Goal: Check status: Check status

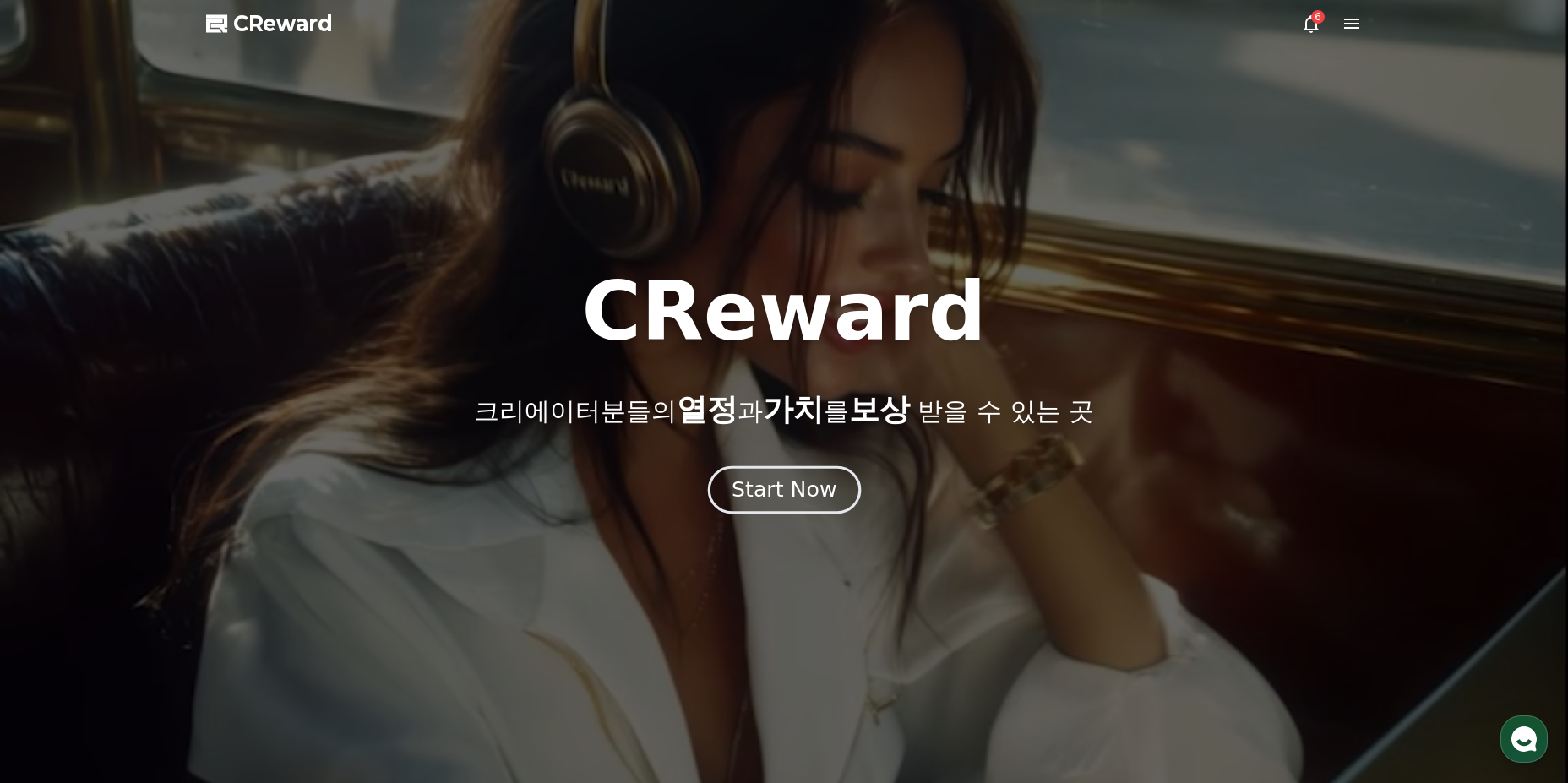
click at [829, 474] on button "Start Now" at bounding box center [783, 489] width 153 height 48
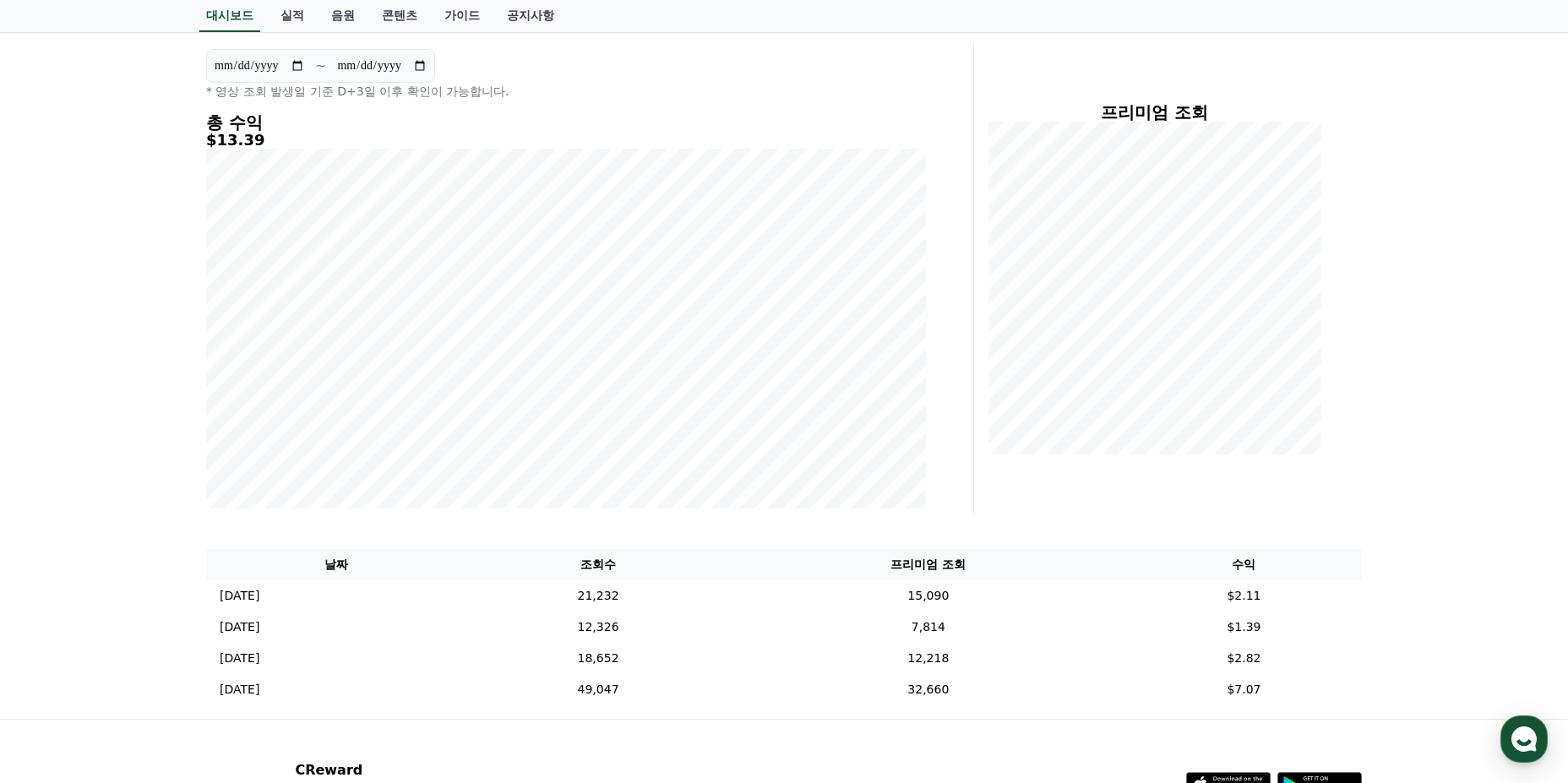
scroll to position [305, 0]
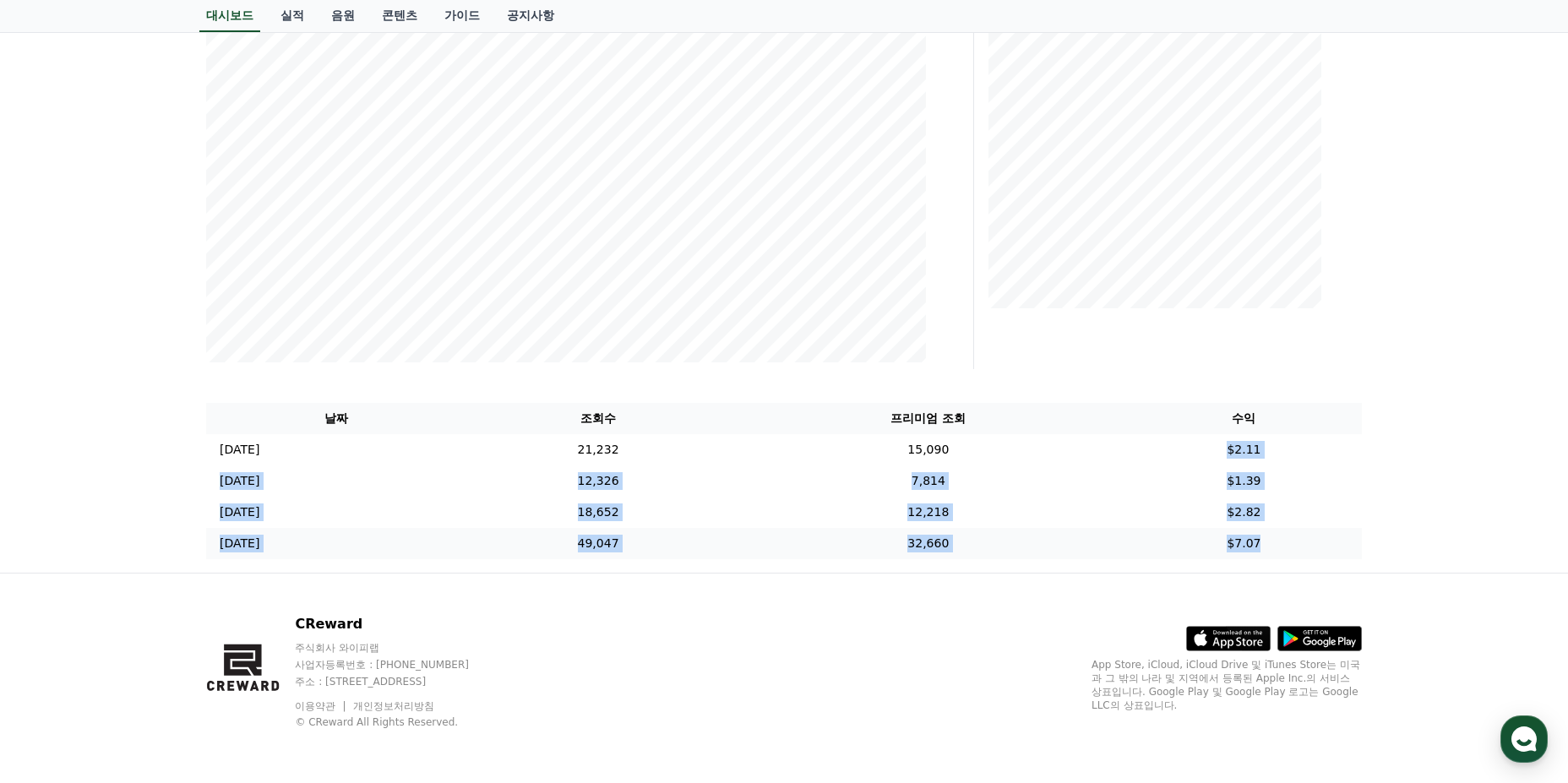
drag, startPoint x: 1219, startPoint y: 449, endPoint x: 1297, endPoint y: 551, distance: 128.4
click at [1297, 551] on tbody "[DATE] 09/20 21,232 15,090 $2.11 [DATE] 09/19 12,326 7,814 $1.39 [DATE] 09/18 1…" at bounding box center [784, 497] width 1156 height 125
click at [1297, 551] on td "$7.07" at bounding box center [1243, 543] width 236 height 31
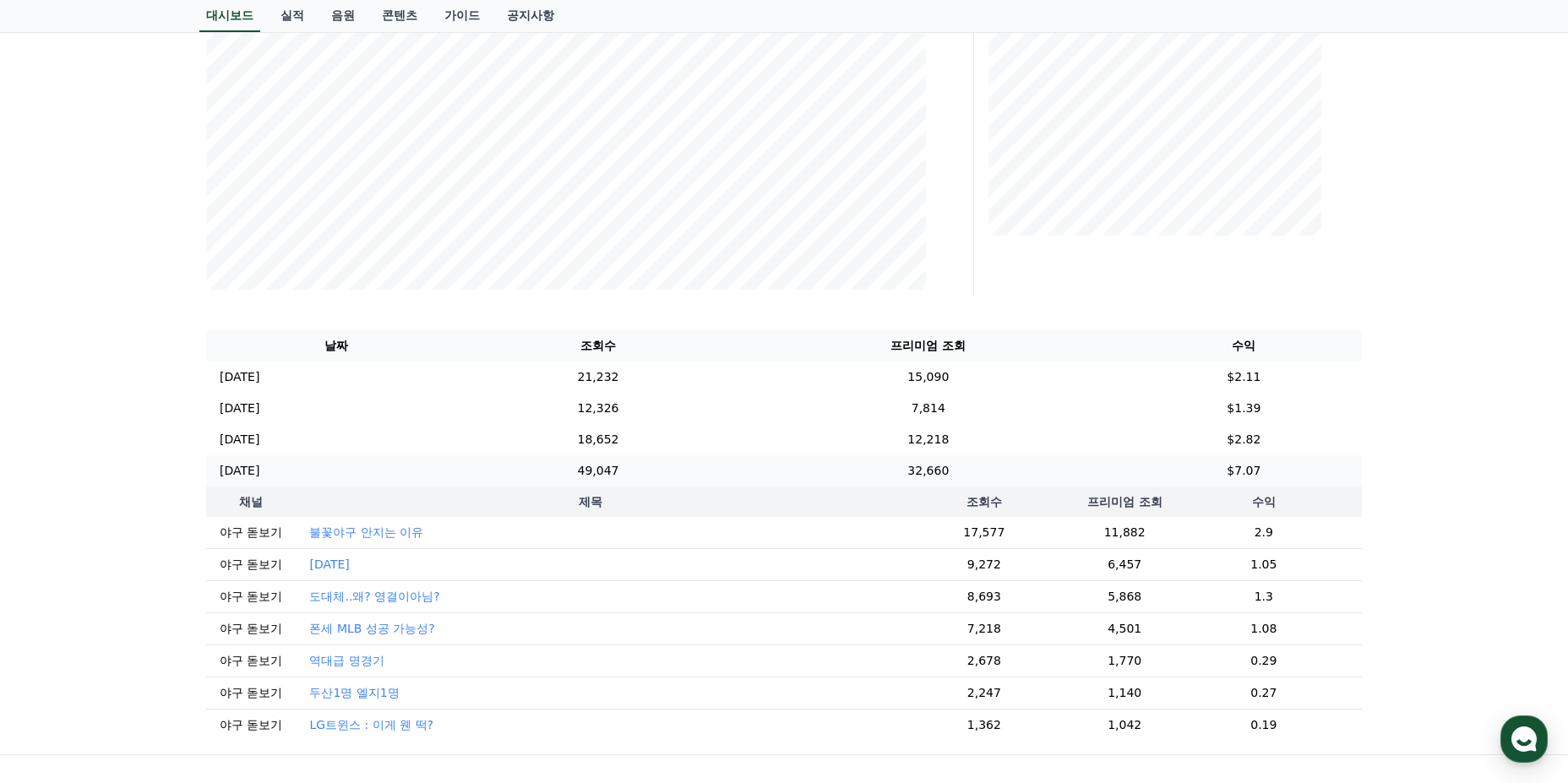
scroll to position [474, 0]
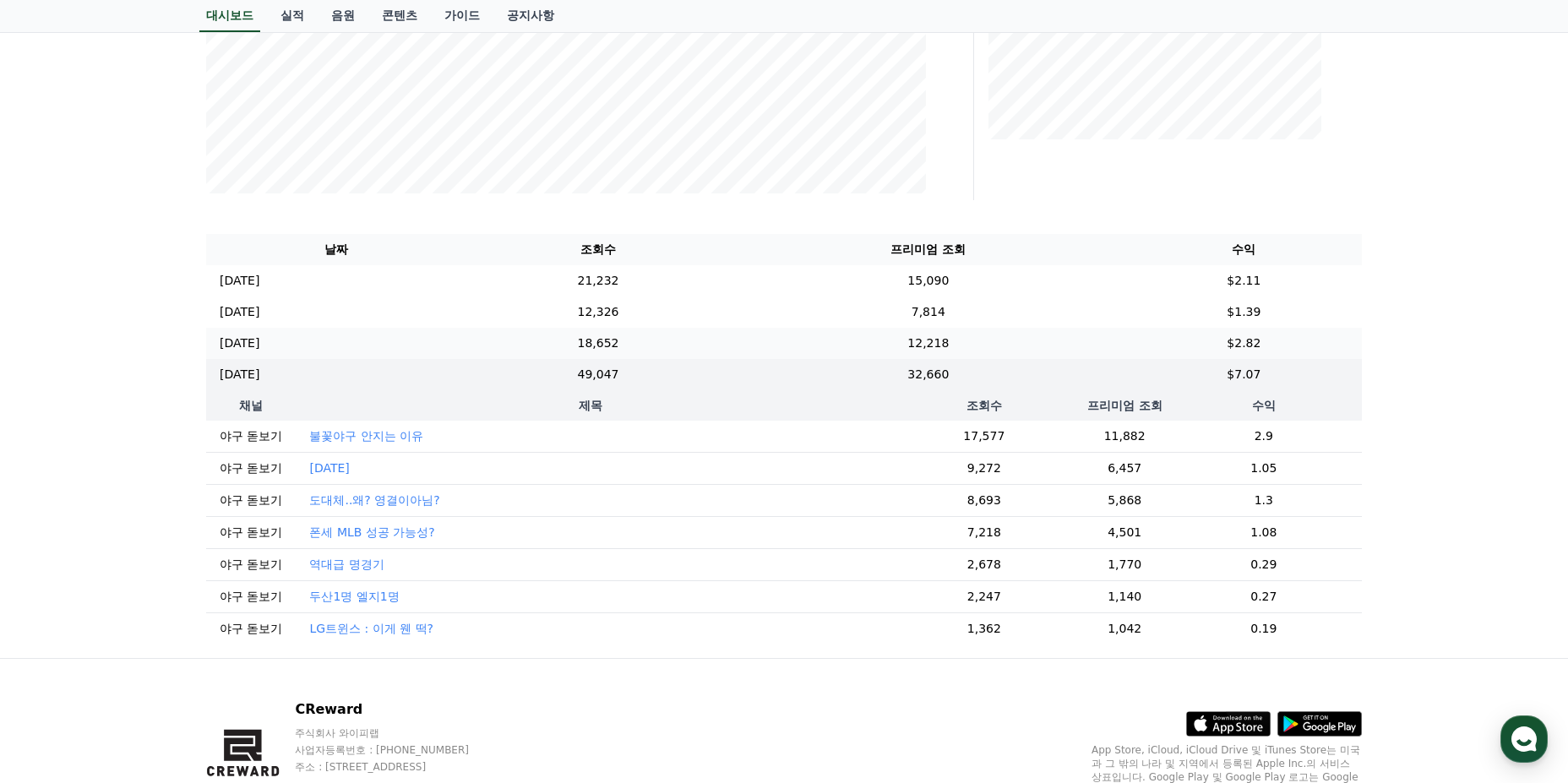
click at [1264, 352] on td "$2.82" at bounding box center [1243, 343] width 236 height 31
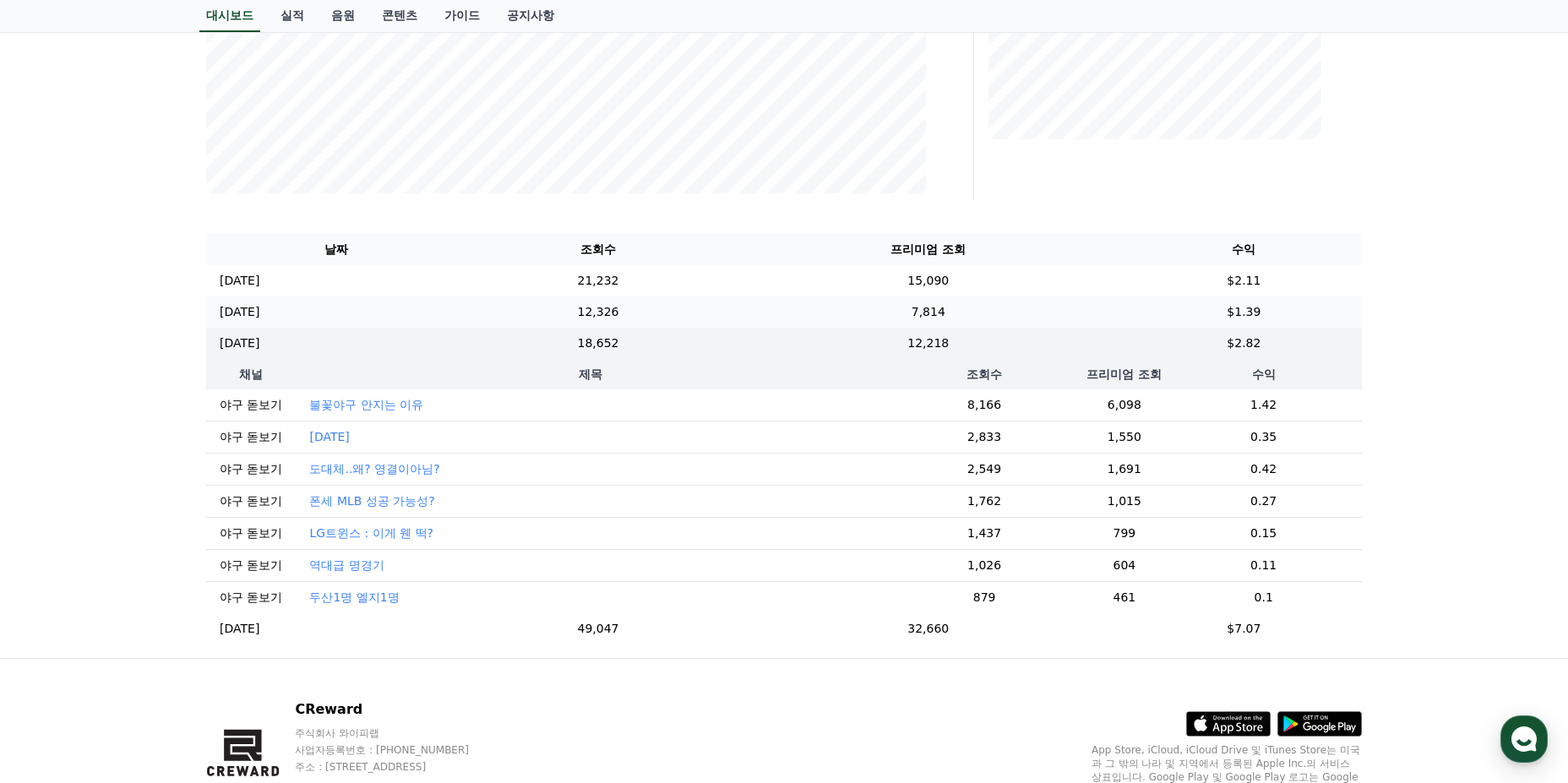
click at [1280, 316] on td "$1.39" at bounding box center [1243, 312] width 236 height 31
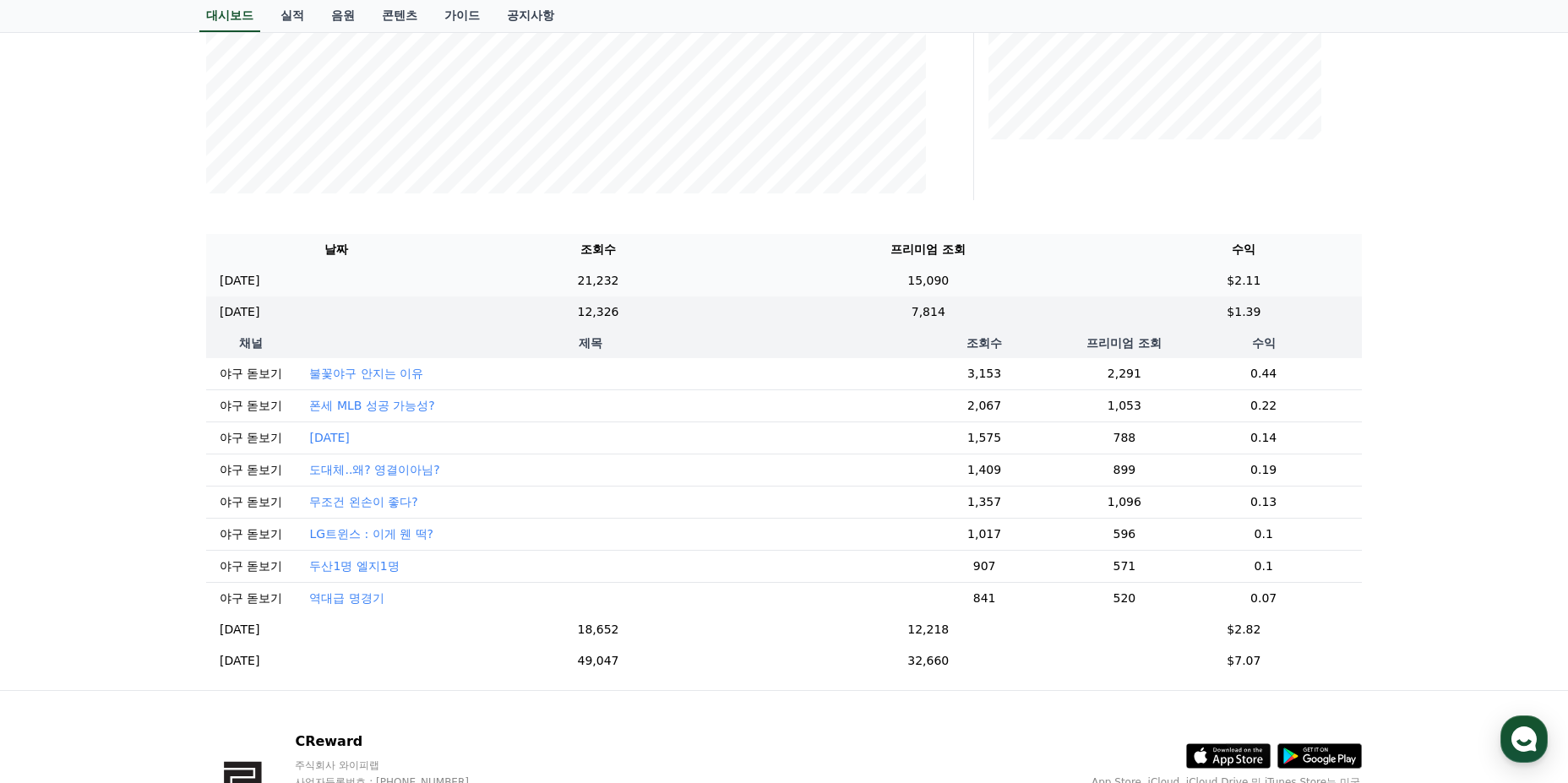
click at [1281, 288] on td "$2.11" at bounding box center [1243, 280] width 236 height 31
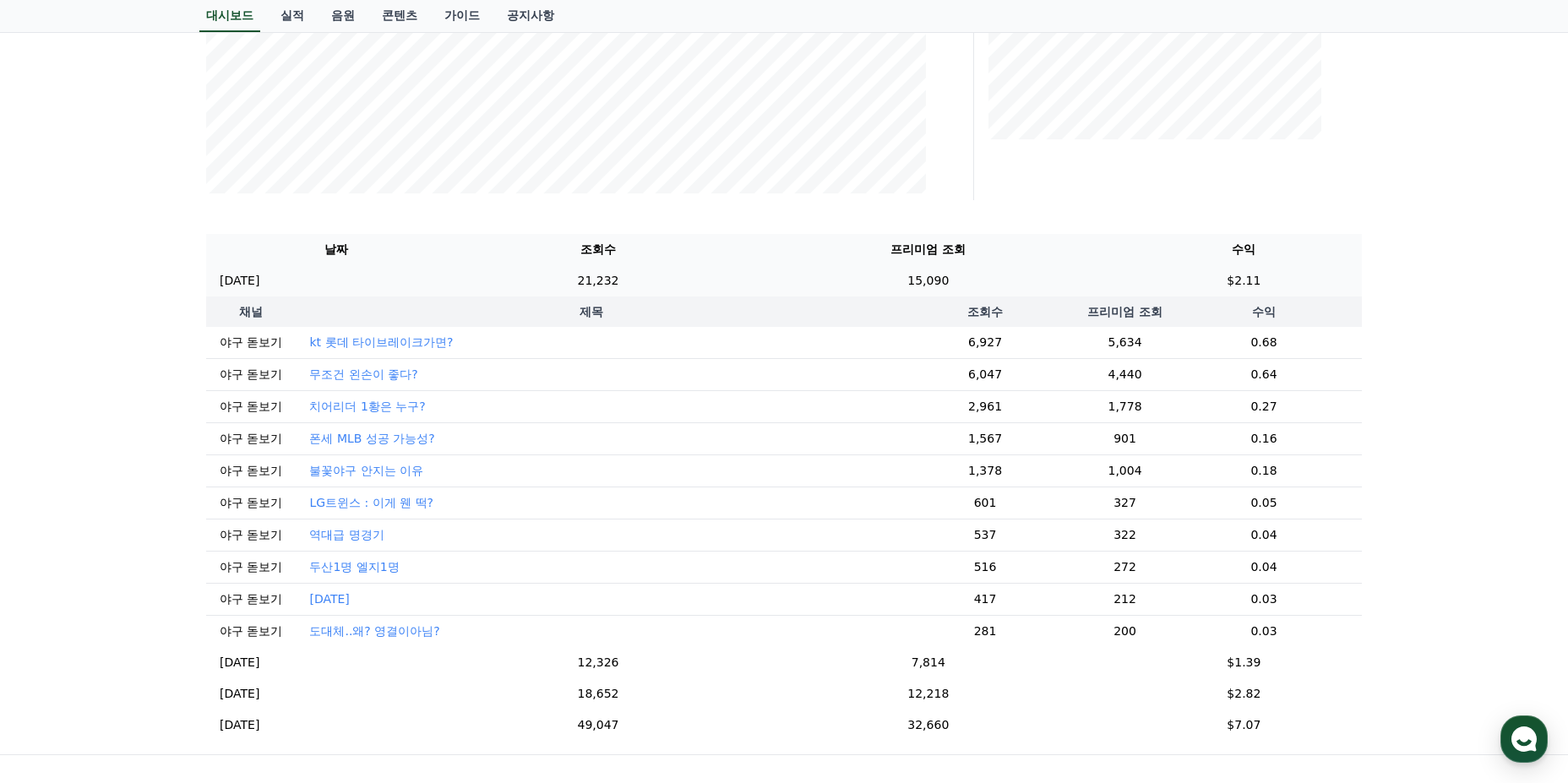
click at [1267, 291] on td "$2.11" at bounding box center [1243, 280] width 236 height 31
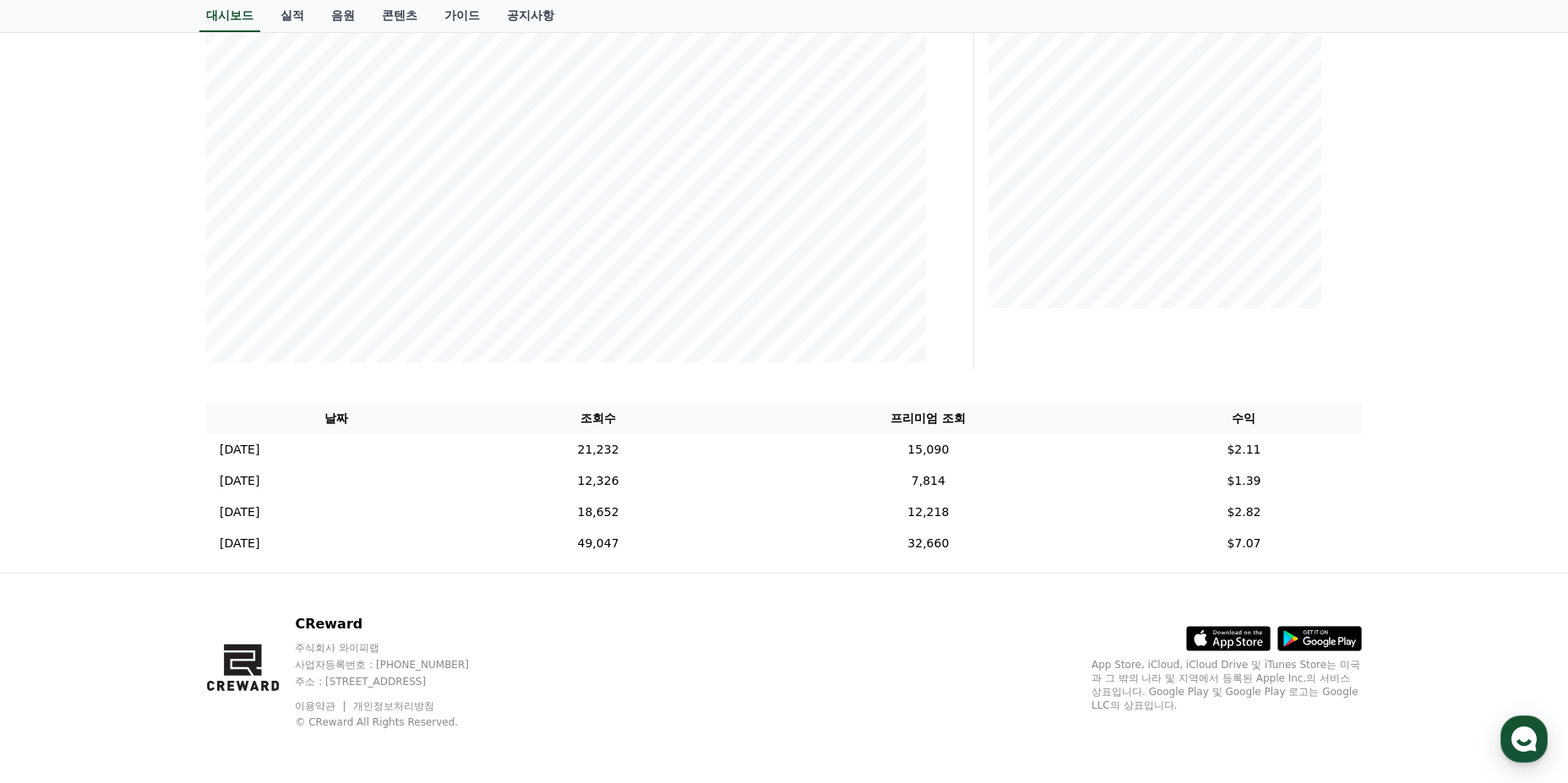
drag, startPoint x: 1317, startPoint y: 560, endPoint x: 1365, endPoint y: 507, distance: 71.5
click at [1365, 507] on div "날짜 조회수 프리미엄 조회 수익 [DATE] 09/20 21,232 15,090 $2.11 [DATE] 09/19 12,326 7,814 $1…" at bounding box center [784, 481] width 1169 height 170
drag, startPoint x: 1295, startPoint y: 560, endPoint x: 1307, endPoint y: 464, distance: 96.7
click at [1240, 460] on div "날짜 조회수 프리미엄 조회 수익 [DATE] 09/20 21,232 15,090 $2.11 [DATE] 09/19 12,326 7,814 $1…" at bounding box center [784, 481] width 1169 height 170
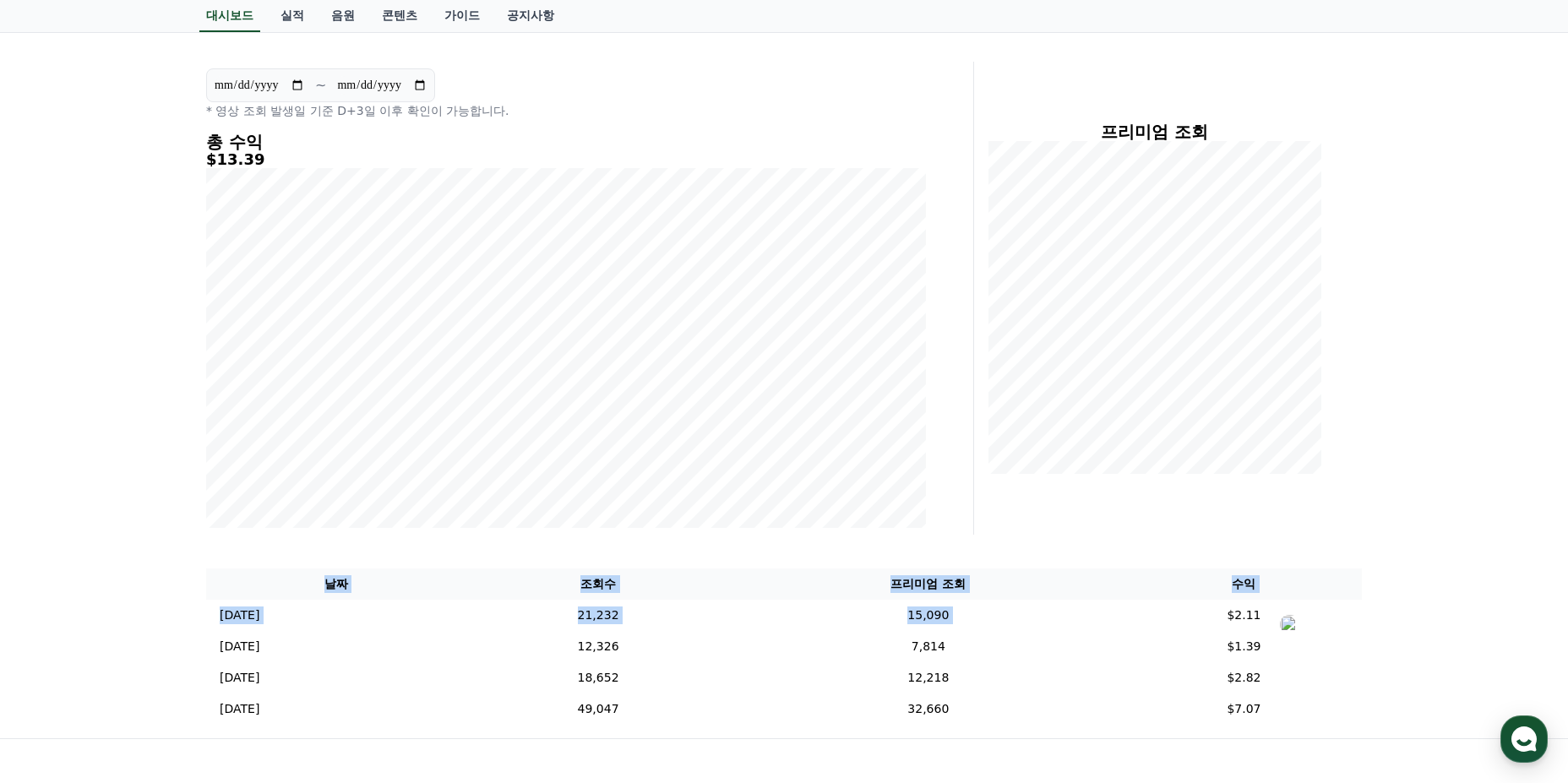
scroll to position [0, 0]
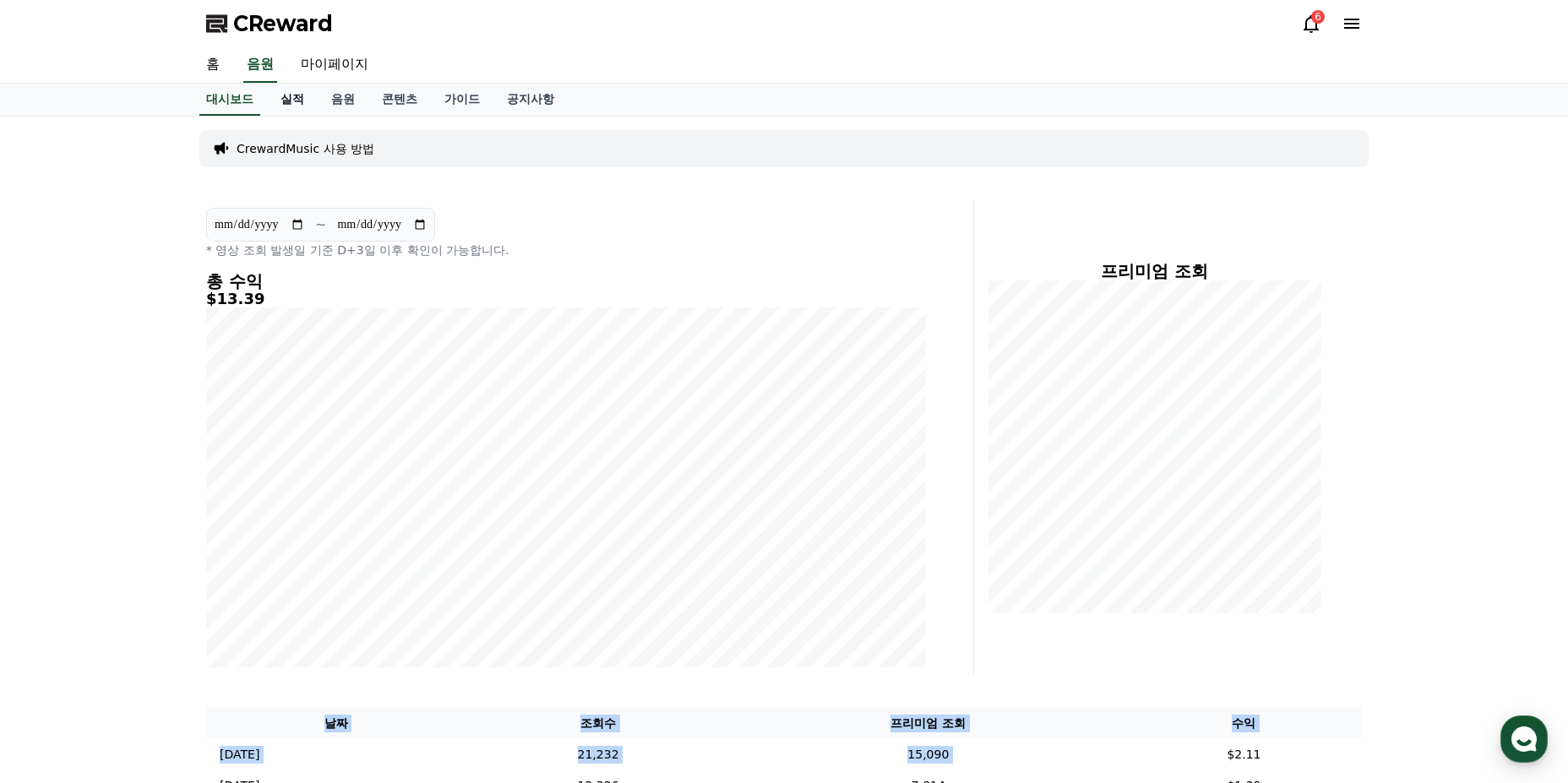
click at [308, 109] on link "실적" at bounding box center [292, 99] width 51 height 32
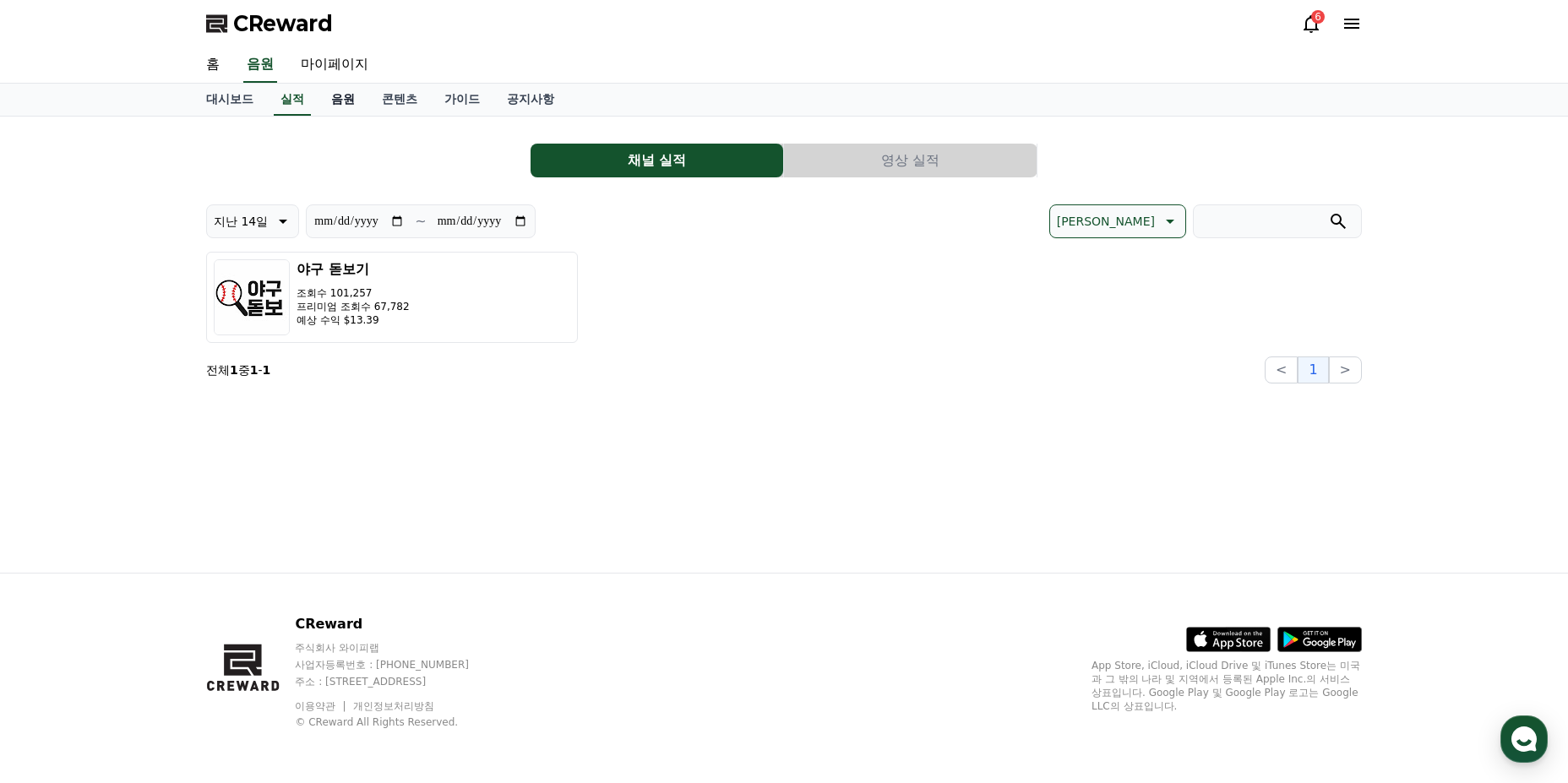
click at [342, 107] on link "음원" at bounding box center [343, 99] width 51 height 32
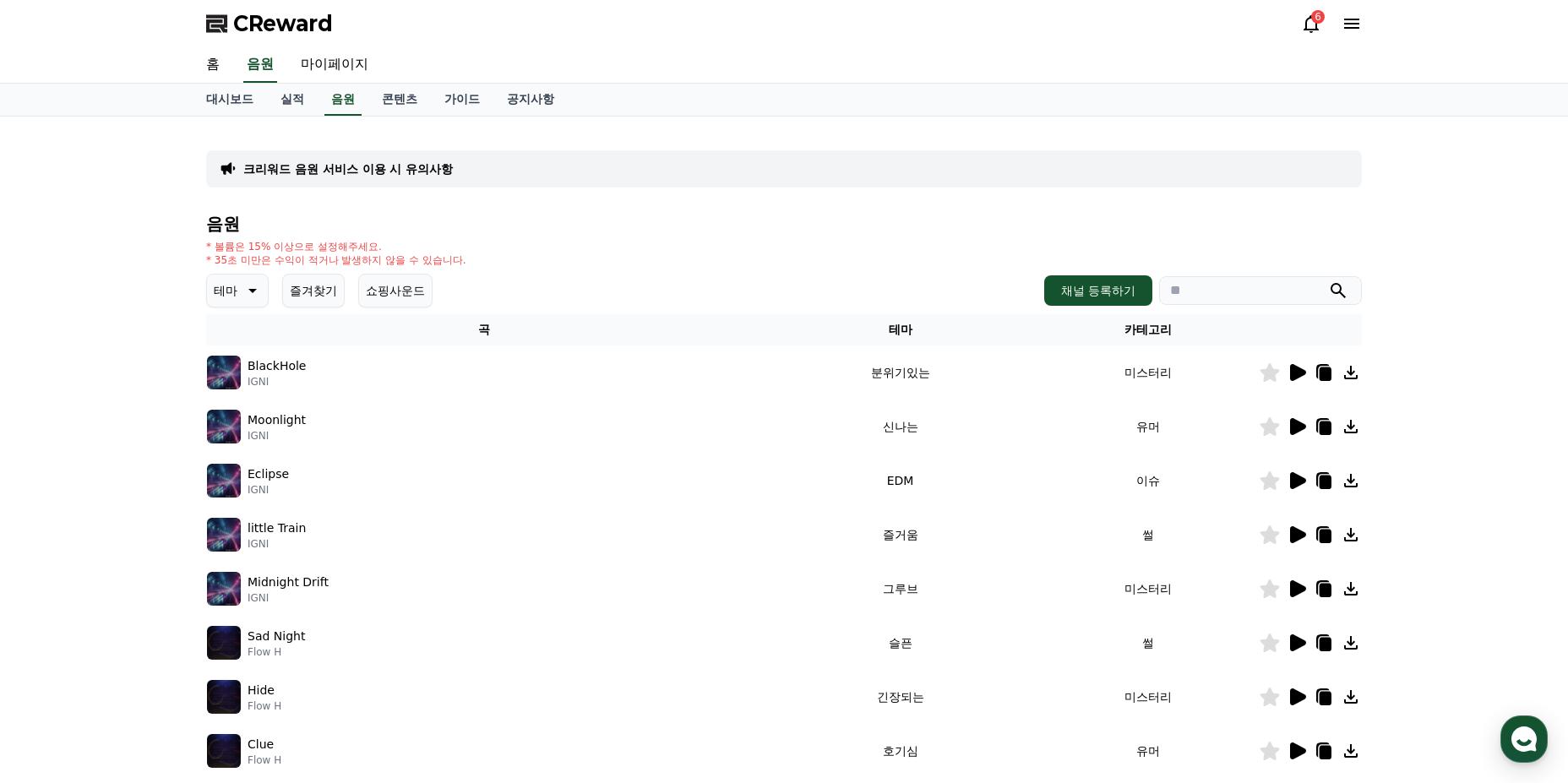
click at [321, 109] on div "대시보드 실적 음원 콘텐츠 가이드 공지사항" at bounding box center [784, 99] width 1183 height 32
click at [292, 107] on link "실적" at bounding box center [292, 99] width 51 height 32
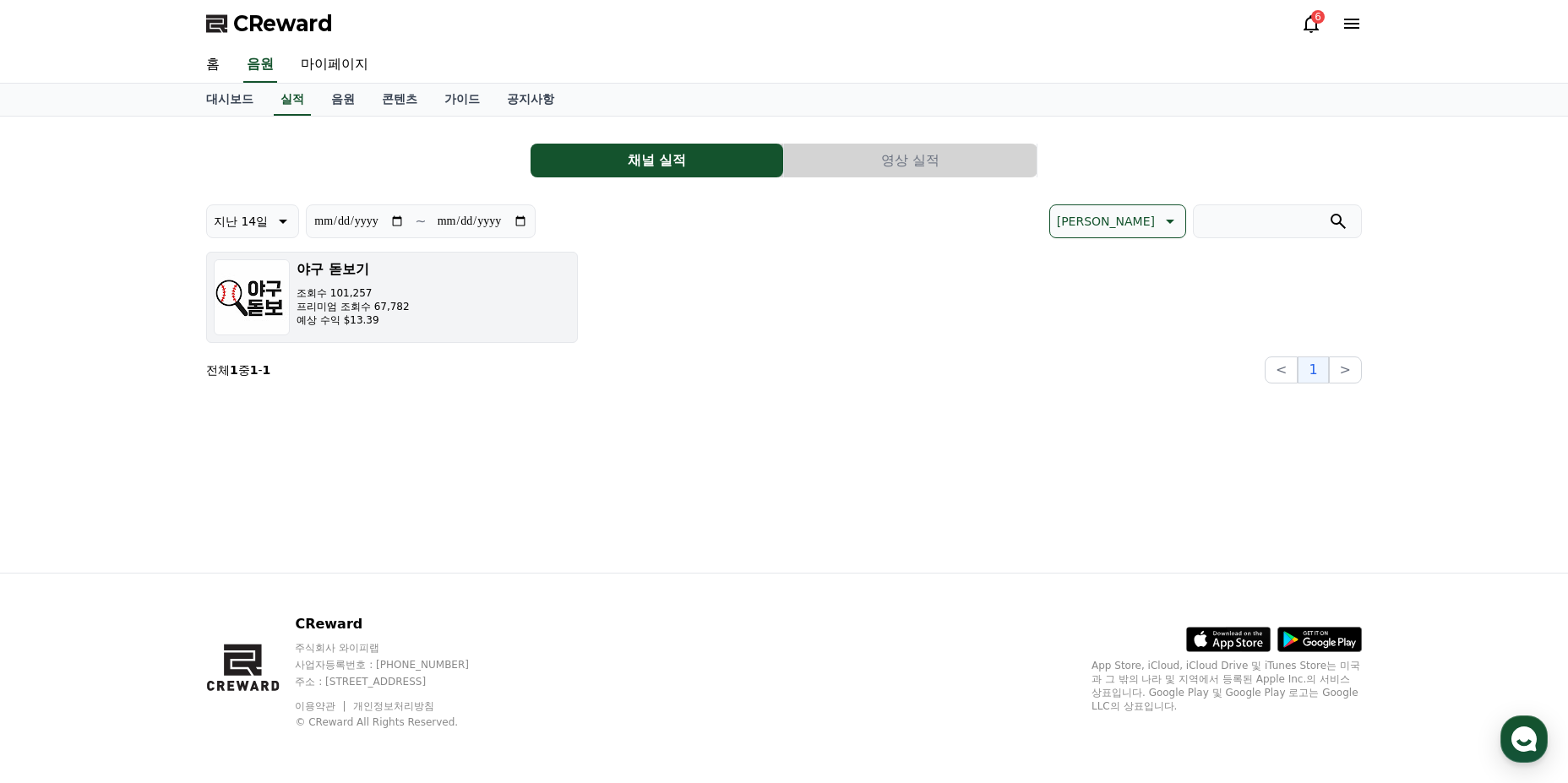
click at [416, 296] on button "야구 돋보기 조회수 101,257 프리미엄 조회수 67,782 예상 수익 $13.39" at bounding box center [392, 297] width 372 height 91
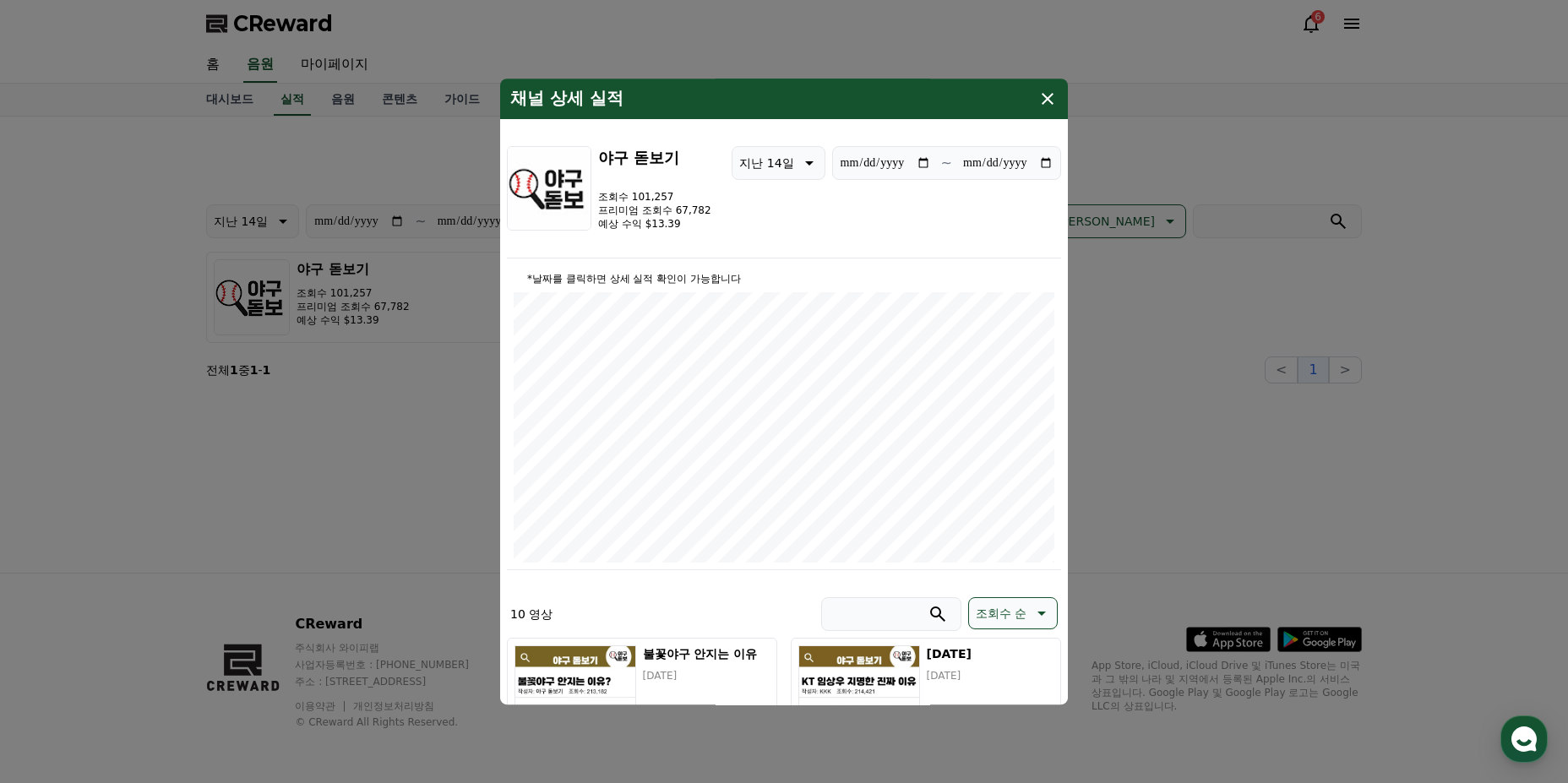
click at [1048, 94] on icon "modal" at bounding box center [1047, 98] width 20 height 20
